Goal: Browse casually: Explore the website without a specific task or goal

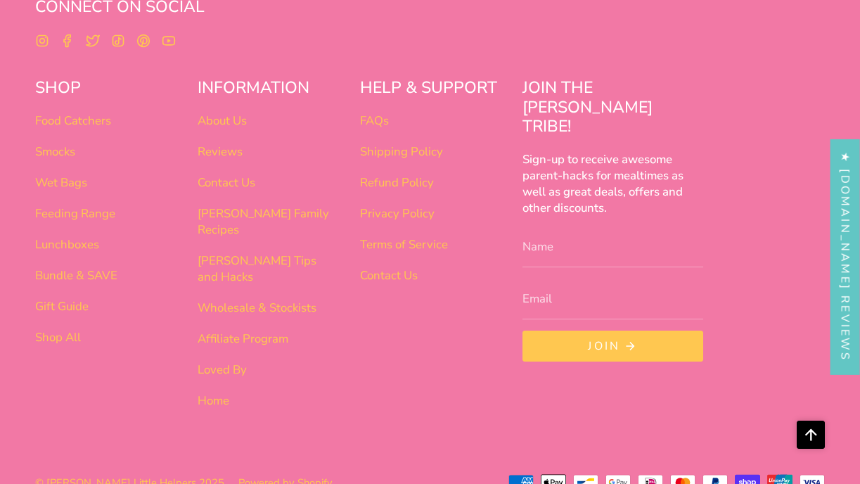
scroll to position [884, 0]
